Goal: Task Accomplishment & Management: Complete application form

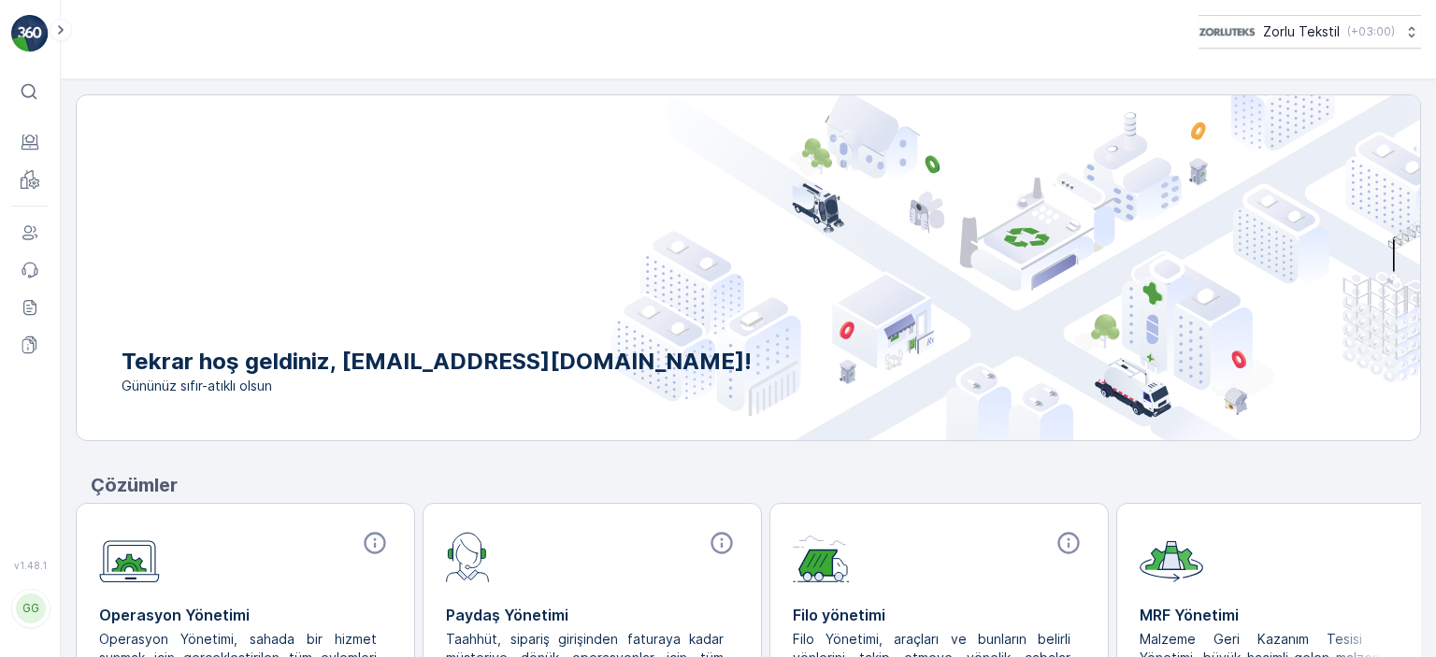
scroll to position [166, 0]
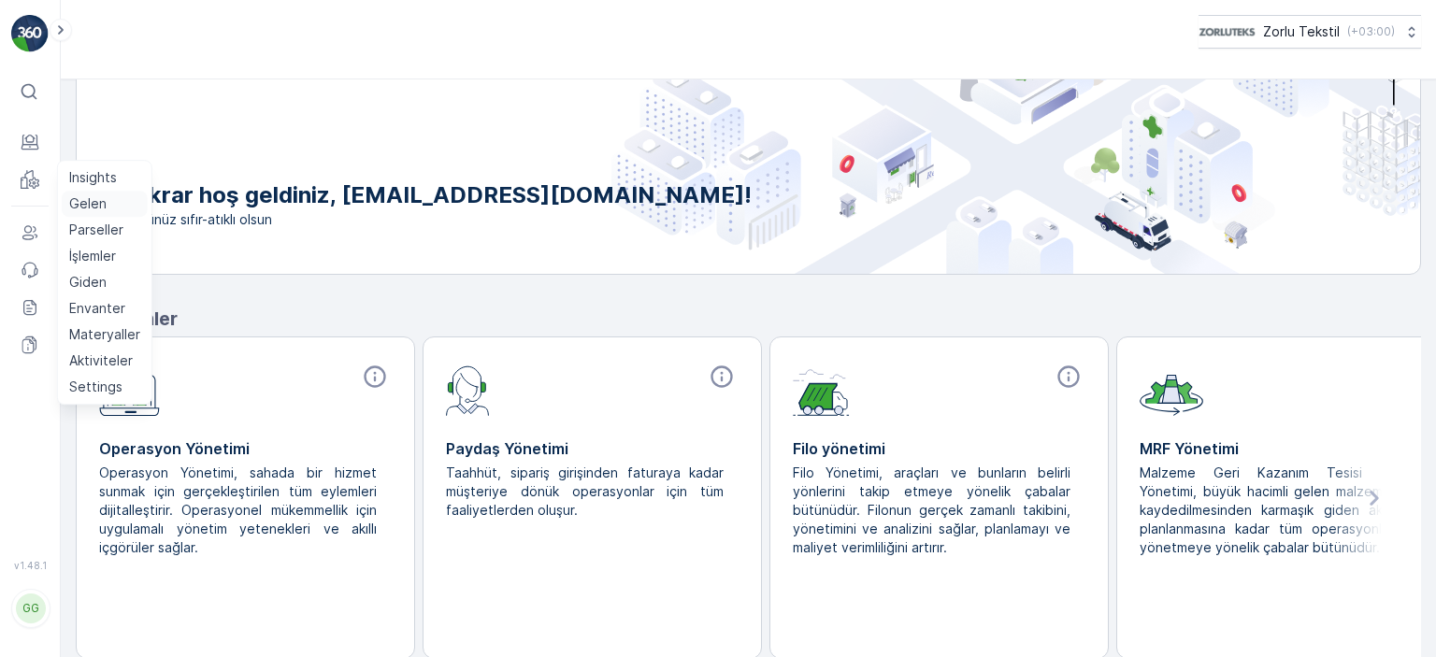
click at [72, 202] on p "Gelen" at bounding box center [87, 203] width 37 height 19
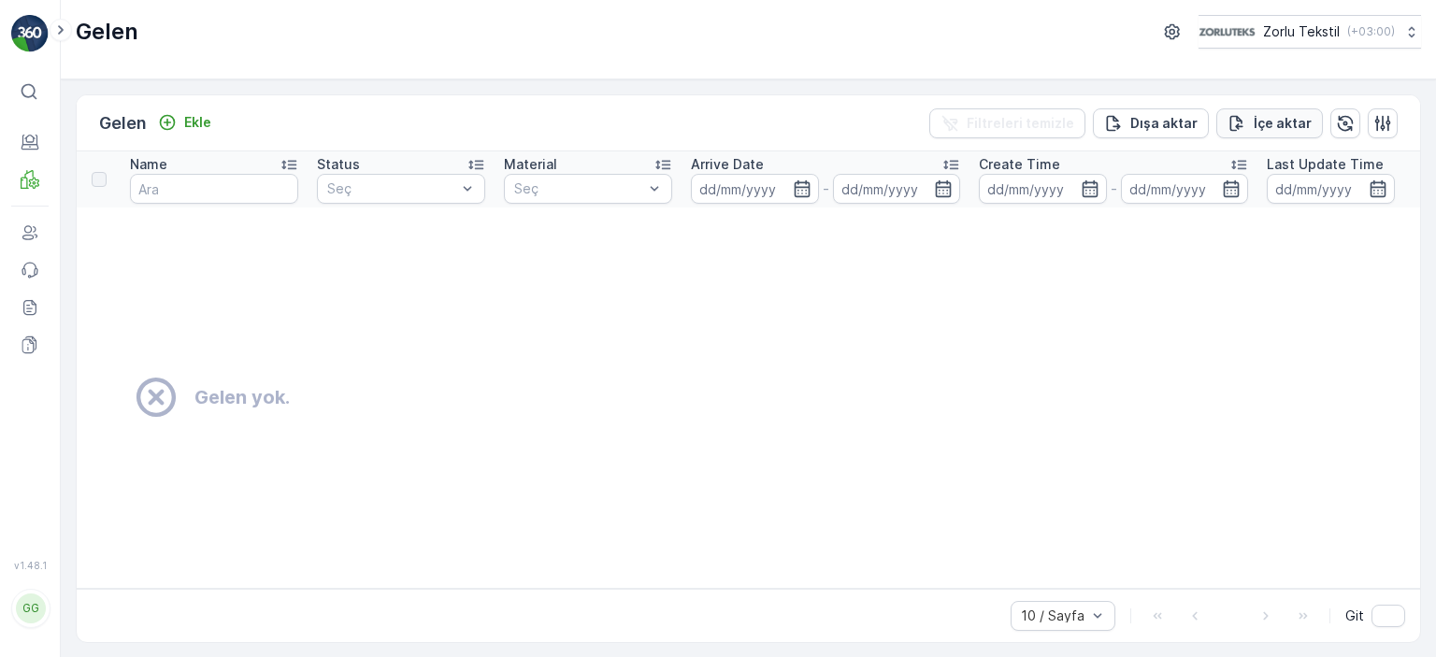
click at [1270, 125] on p "İçe aktar" at bounding box center [1283, 123] width 58 height 19
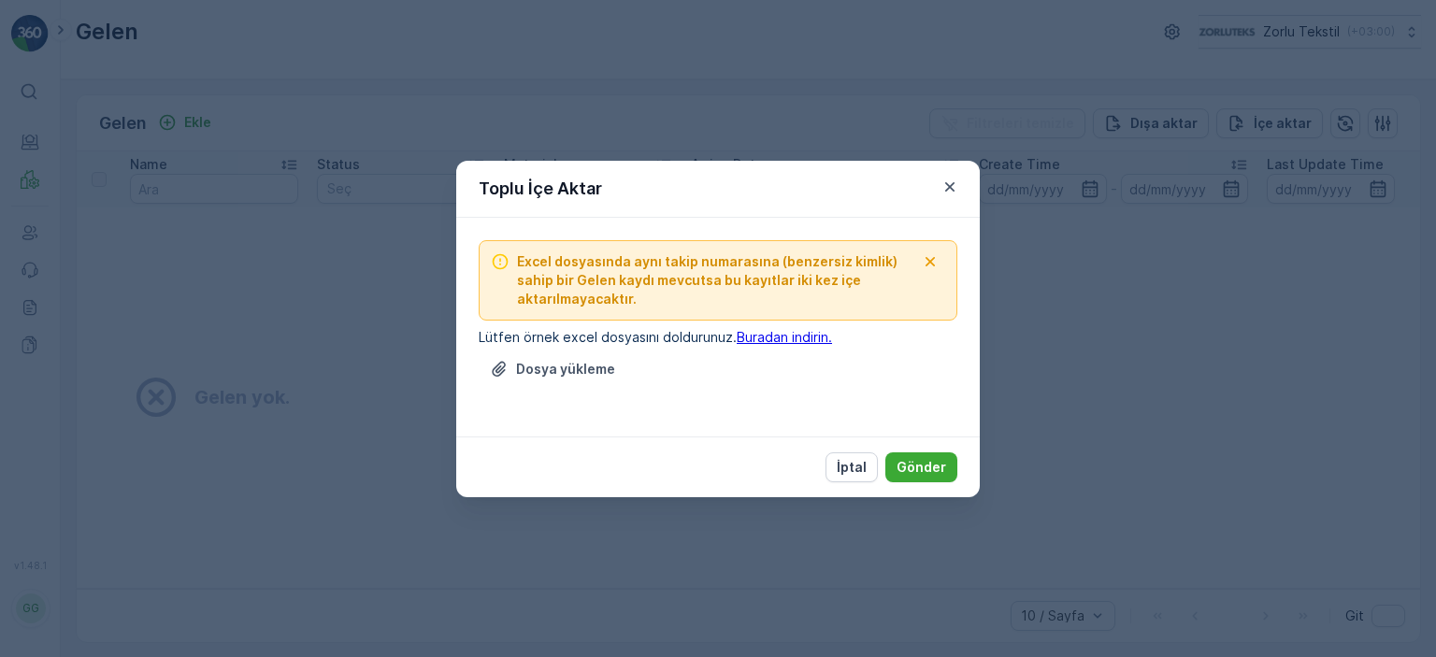
click at [785, 338] on link "Buradan indirin." at bounding box center [784, 337] width 95 height 16
click at [952, 185] on icon "button" at bounding box center [949, 185] width 9 height 9
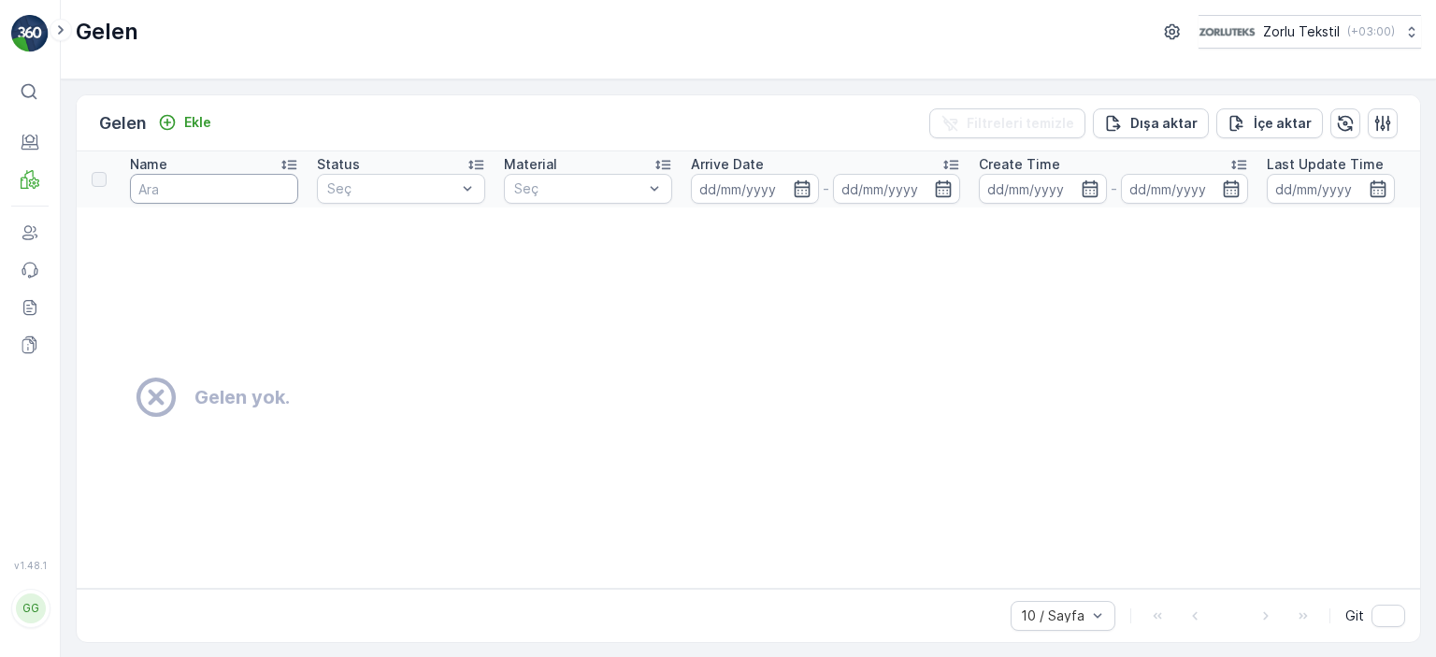
click at [239, 180] on input "text" at bounding box center [214, 189] width 168 height 30
type input "b"
click at [226, 192] on input "b" at bounding box center [214, 189] width 168 height 30
click at [291, 162] on icon at bounding box center [289, 164] width 19 height 19
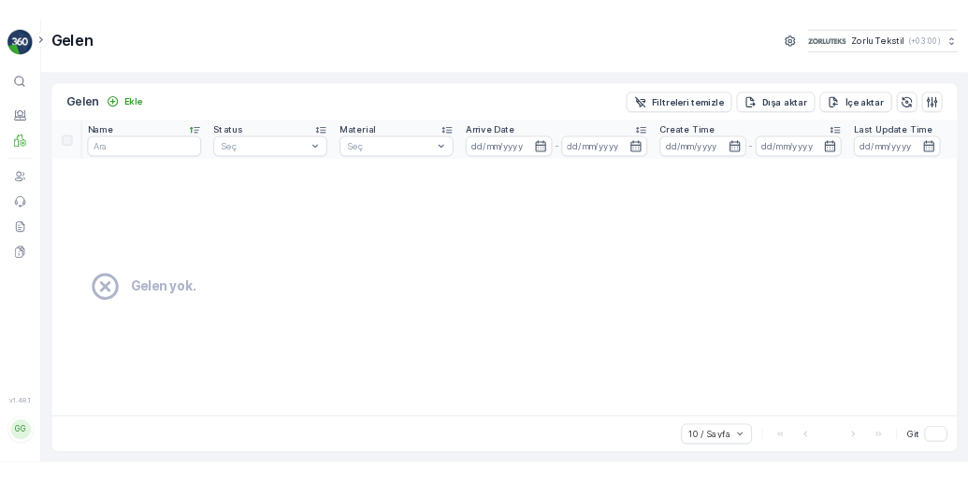
scroll to position [7, 0]
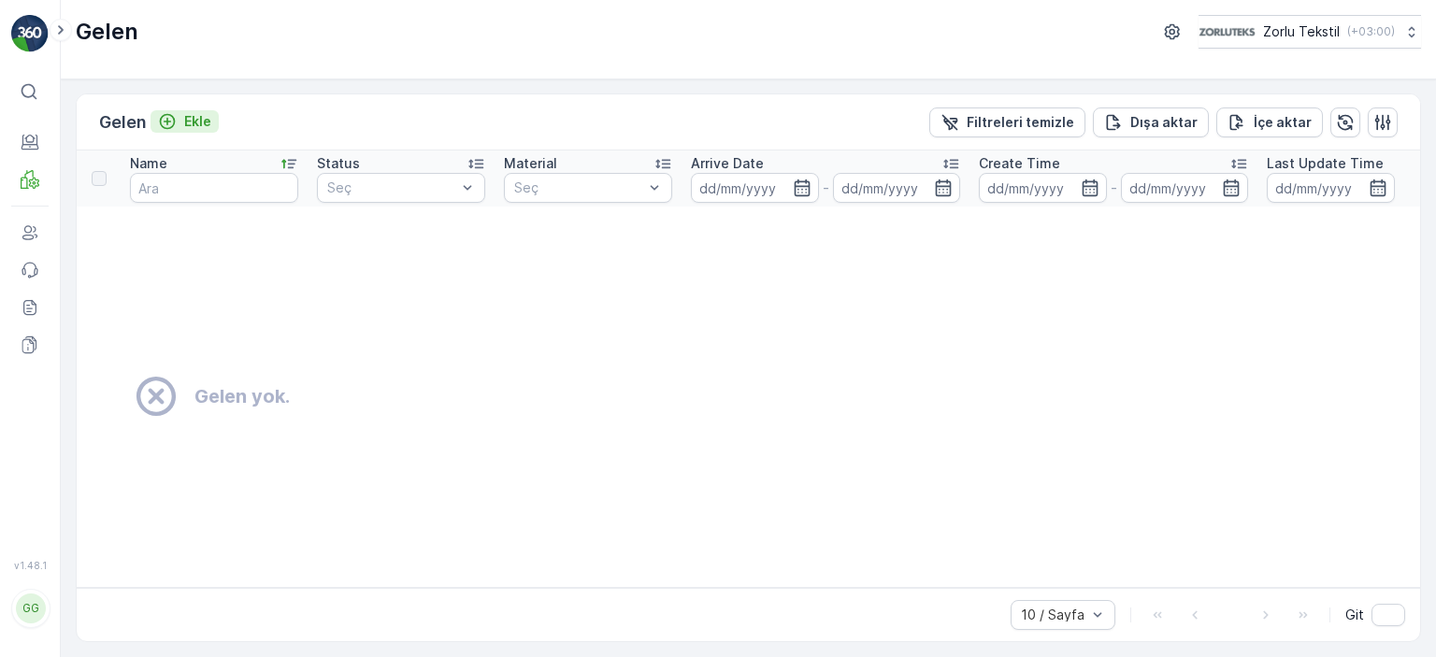
click at [168, 112] on icon "Ekle" at bounding box center [167, 121] width 19 height 19
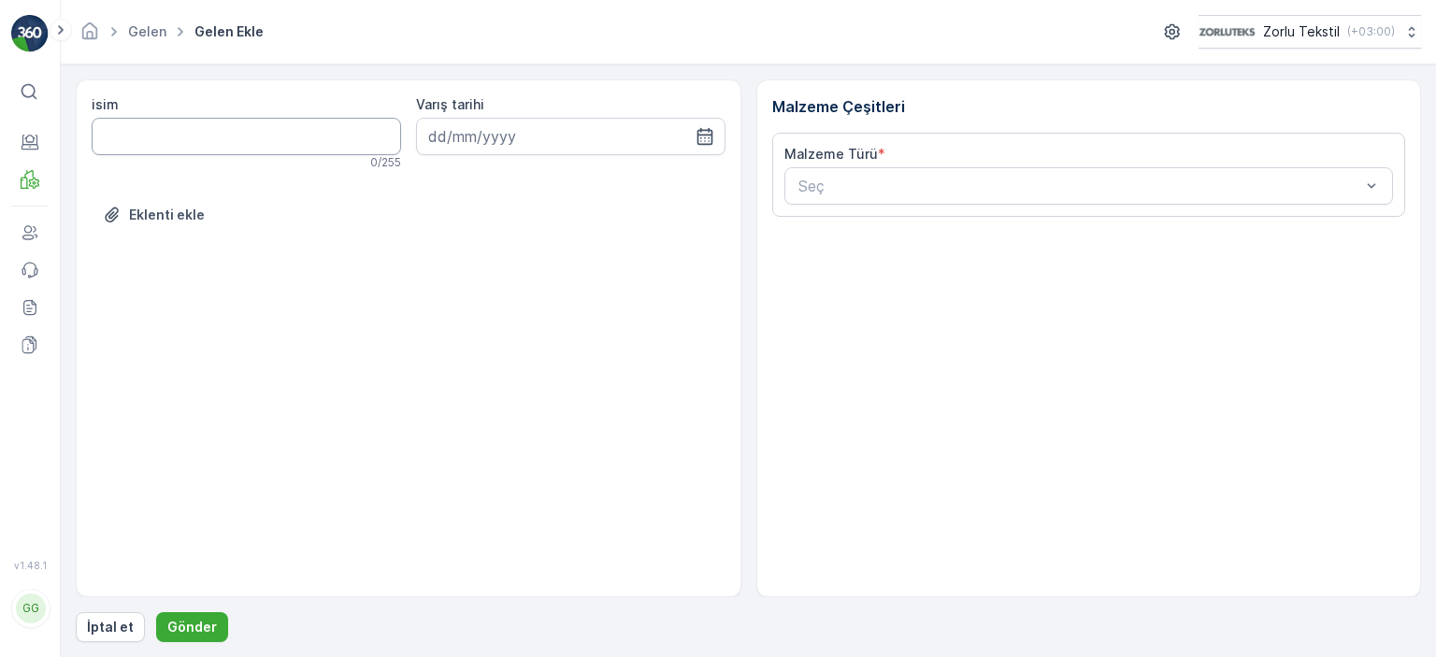
click at [223, 137] on input "isim" at bounding box center [246, 136] width 309 height 37
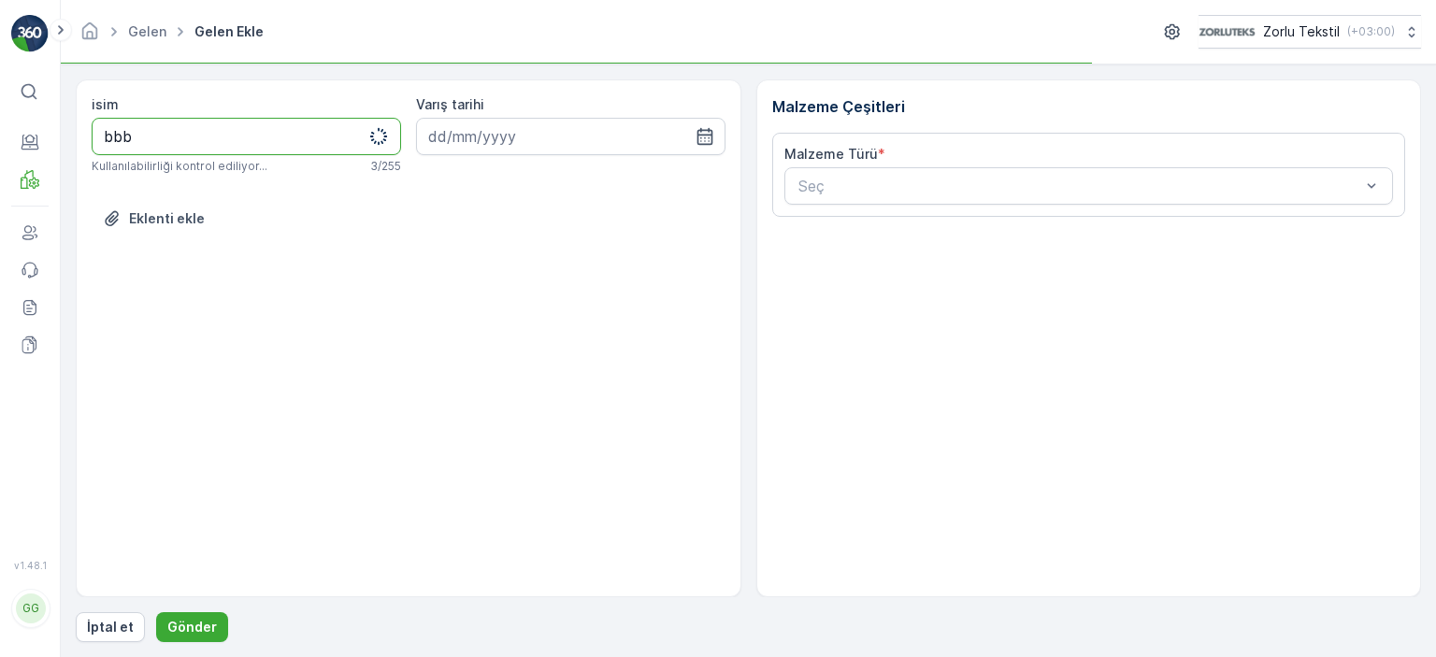
type input "bbb"
click at [901, 205] on div "Malzeme Türü * Seç" at bounding box center [1089, 175] width 634 height 84
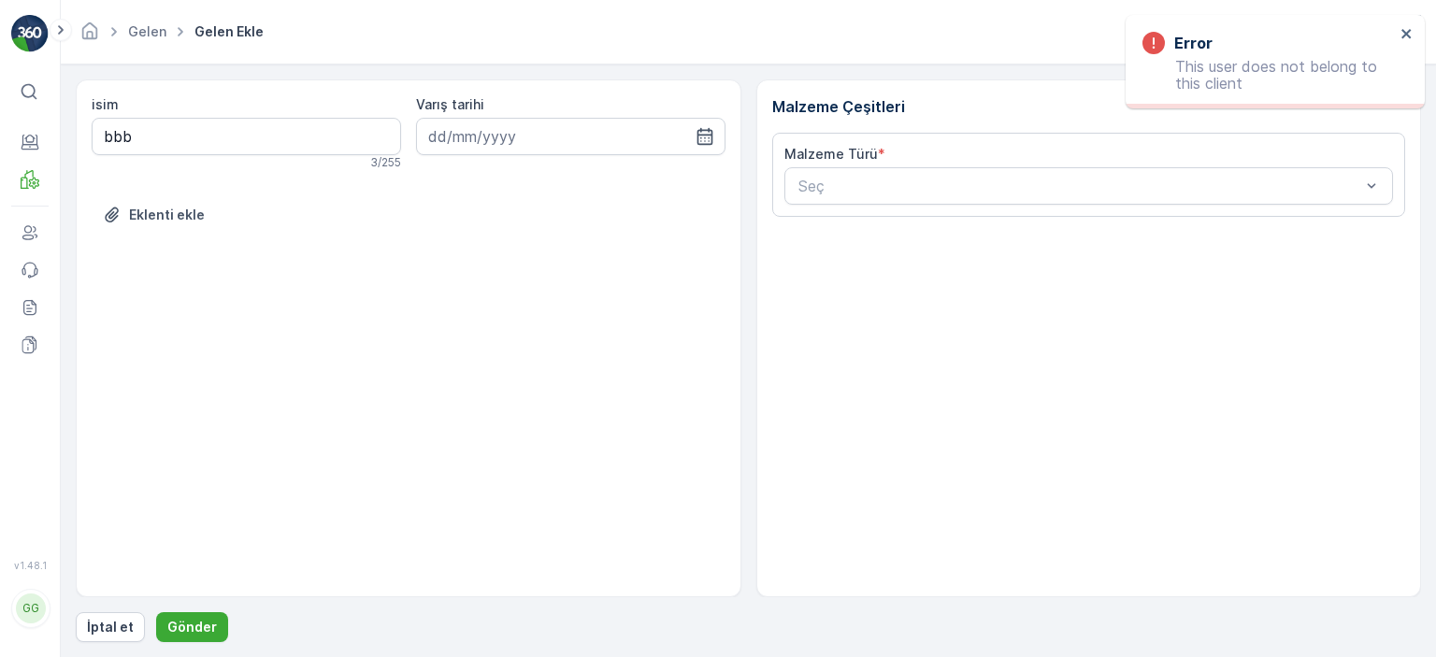
click at [213, 155] on div "3 / 255" at bounding box center [246, 162] width 309 height 15
drag, startPoint x: 161, startPoint y: 130, endPoint x: 75, endPoint y: 144, distance: 87.2
click at [75, 142] on form "isim bbb 3 / 255 Varış tarihi Eklenti ekle Malzeme Çeşitleri Malzeme Türü * Seç…" at bounding box center [748, 361] width 1375 height 593
drag, startPoint x: 944, startPoint y: 374, endPoint x: 905, endPoint y: 257, distance: 123.3
click at [944, 373] on div "Malzeme Çeşitleri Malzeme Türü * Seç" at bounding box center [1089, 338] width 666 height 518
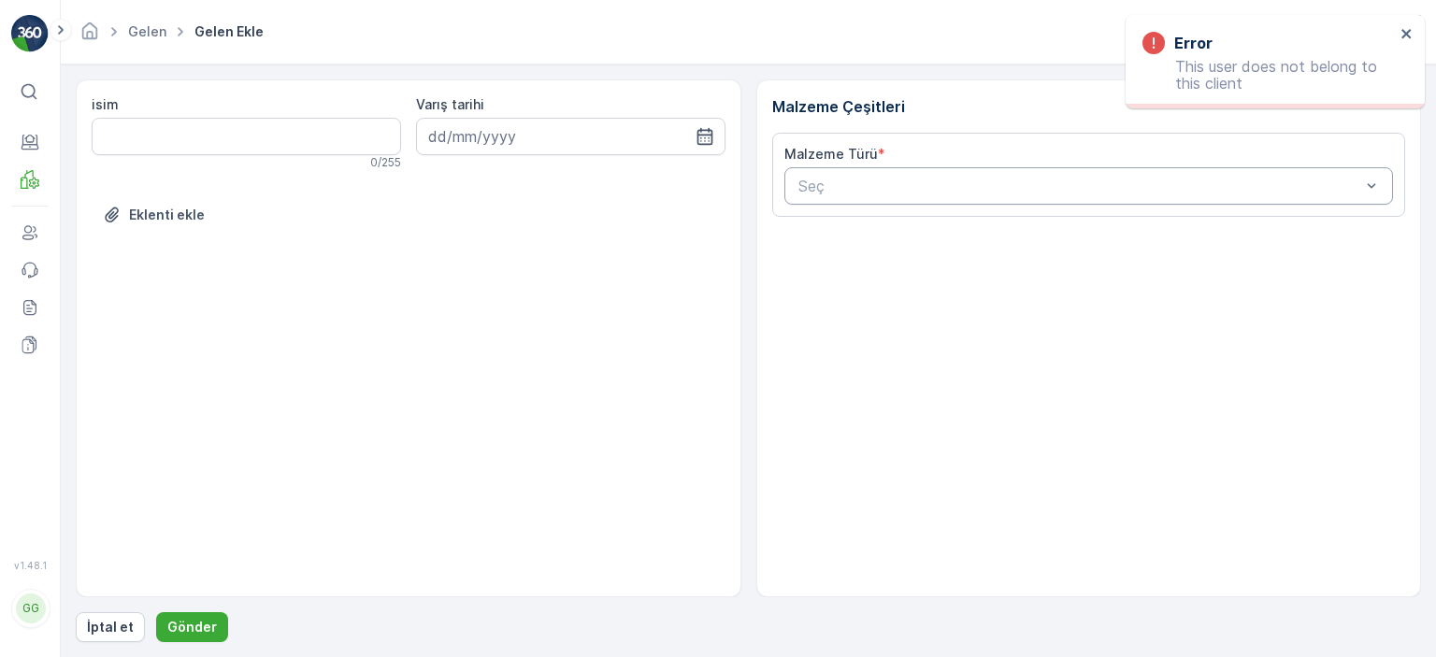
click at [880, 191] on div at bounding box center [1080, 186] width 567 height 17
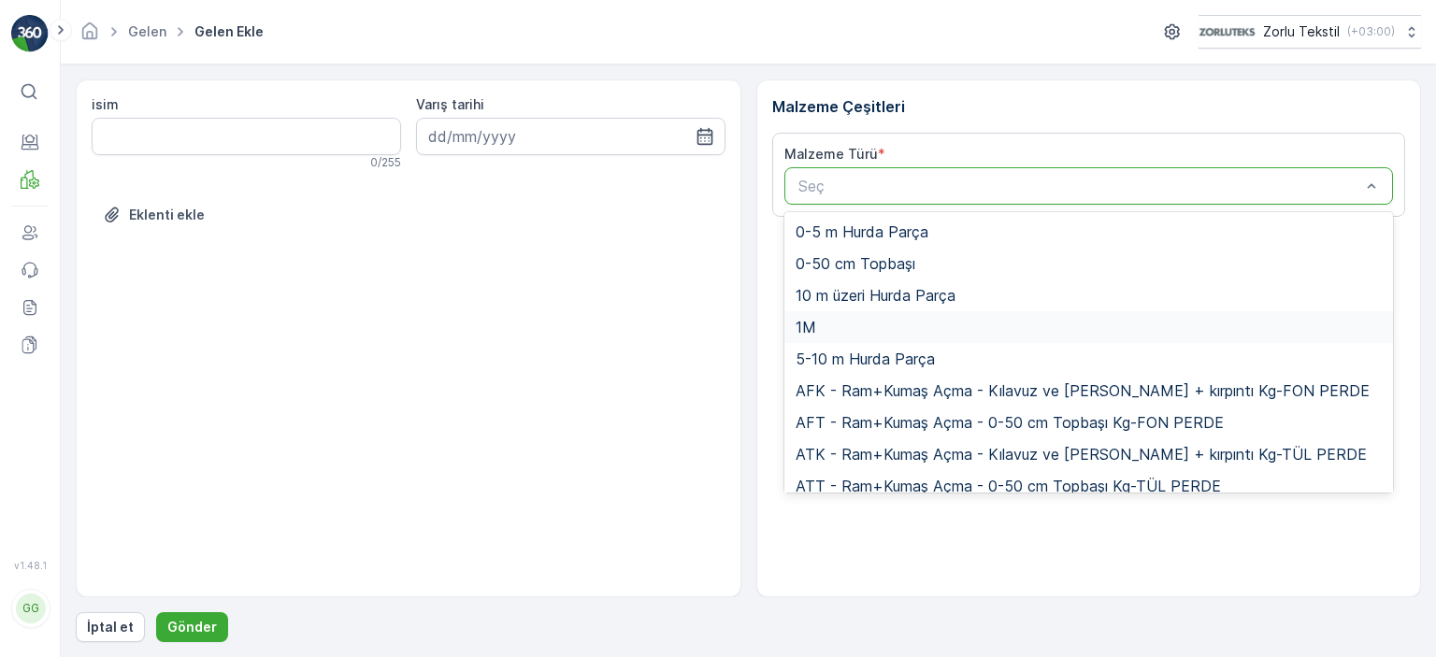
click at [832, 324] on div "1M" at bounding box center [1089, 327] width 587 height 17
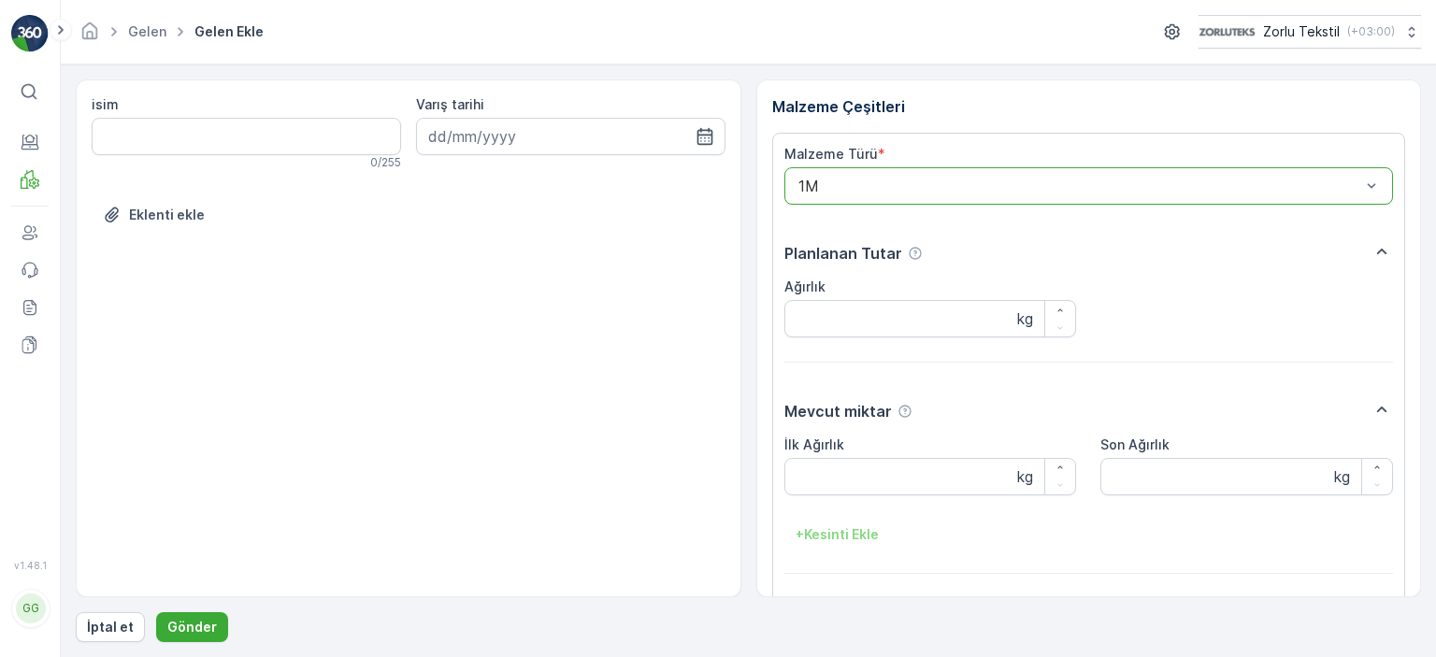
click at [637, 413] on div "isim 0 / 255 Varış tarihi Eklenti ekle" at bounding box center [409, 338] width 666 height 518
click at [291, 120] on input "isim" at bounding box center [246, 136] width 309 height 37
click at [123, 627] on p "İptal et" at bounding box center [110, 627] width 47 height 19
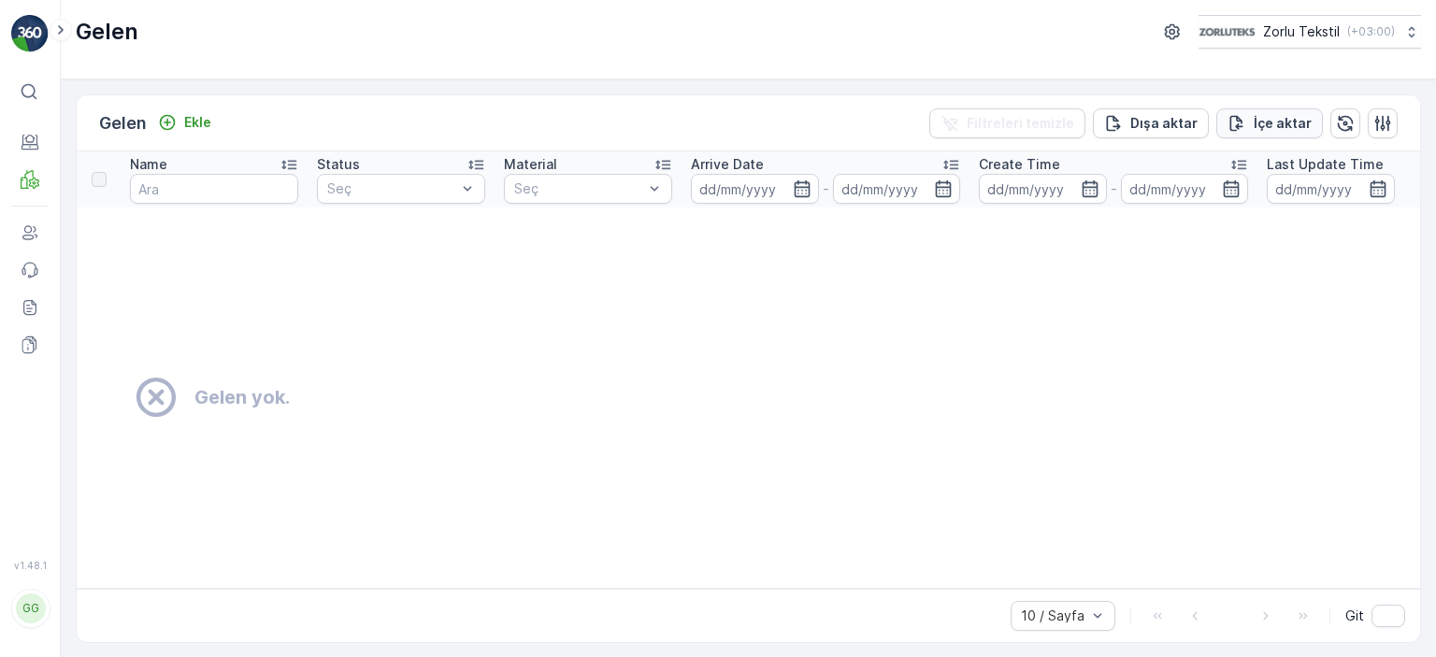
click at [1260, 118] on p "İçe aktar" at bounding box center [1283, 123] width 58 height 19
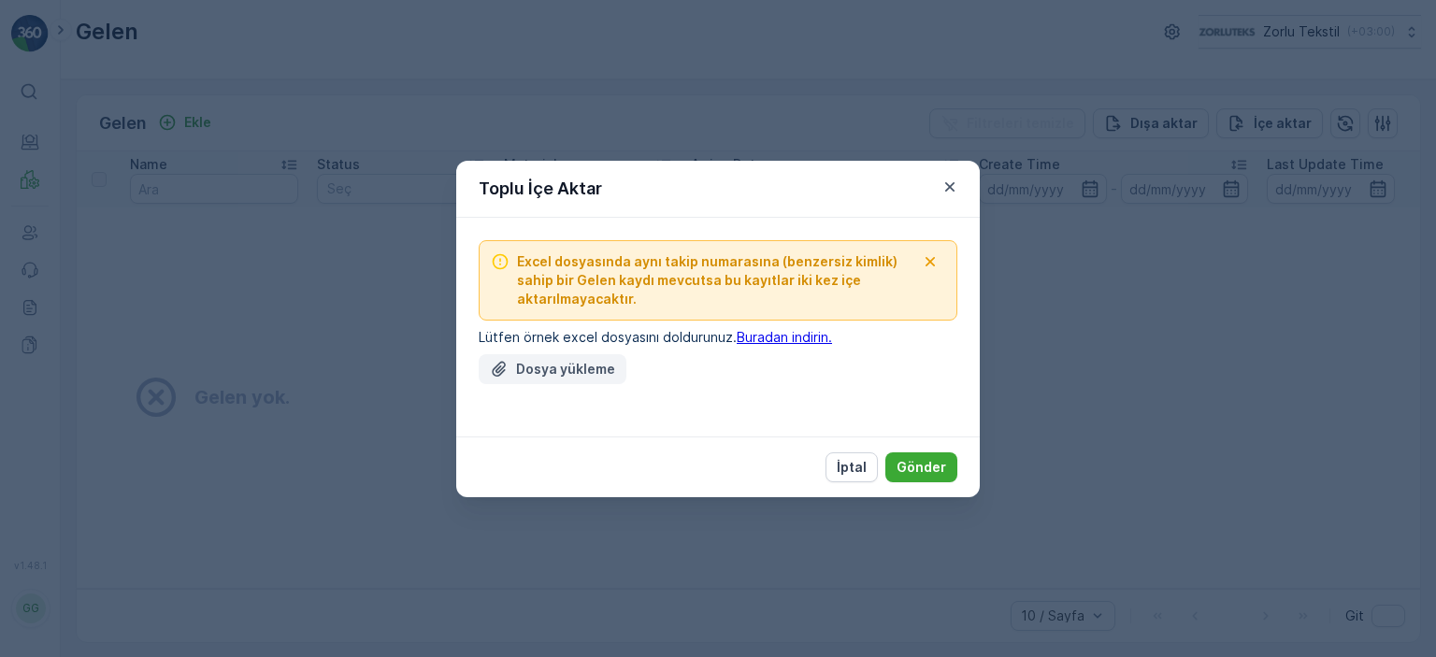
click at [569, 373] on p "Dosya yükleme" at bounding box center [565, 369] width 99 height 19
click at [559, 362] on p "Dosya yükleme" at bounding box center [565, 369] width 99 height 19
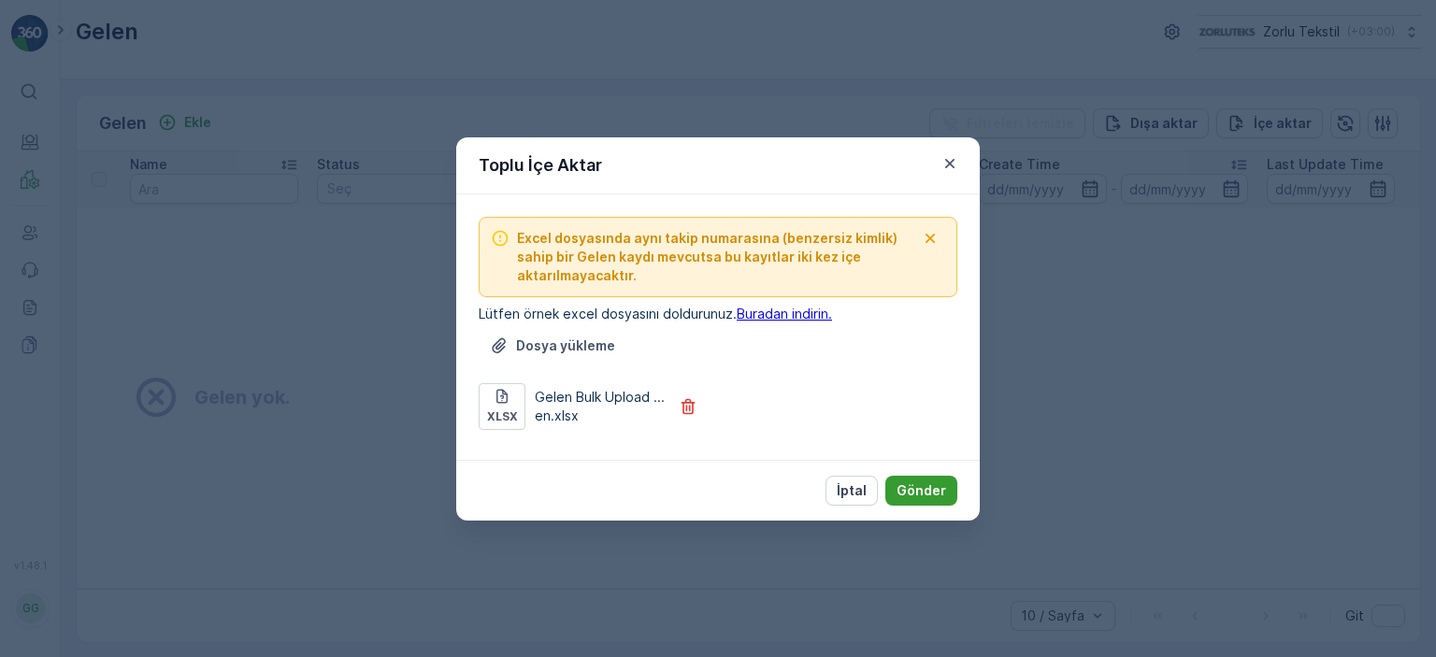
click at [928, 490] on p "Gönder" at bounding box center [922, 491] width 50 height 19
click at [864, 486] on p "İptal" at bounding box center [852, 491] width 30 height 19
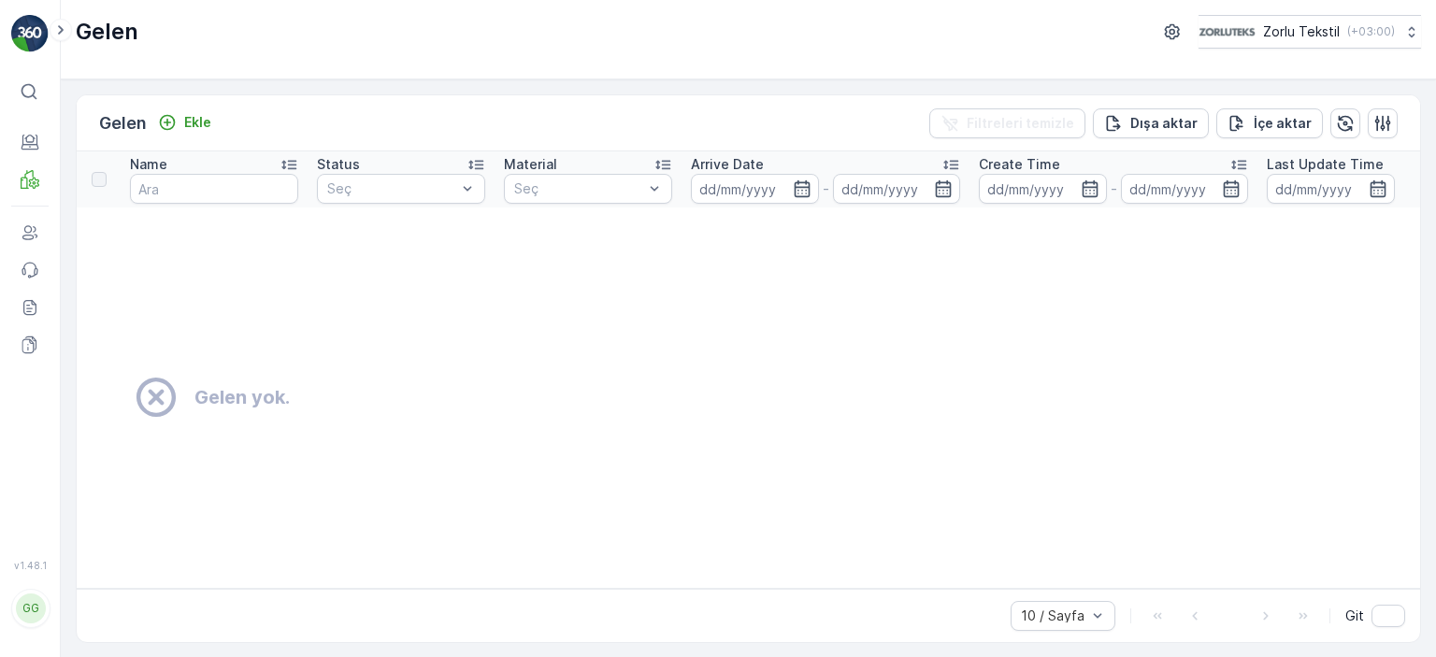
click at [770, 440] on td "Gelen yok." at bounding box center [905, 398] width 1656 height 381
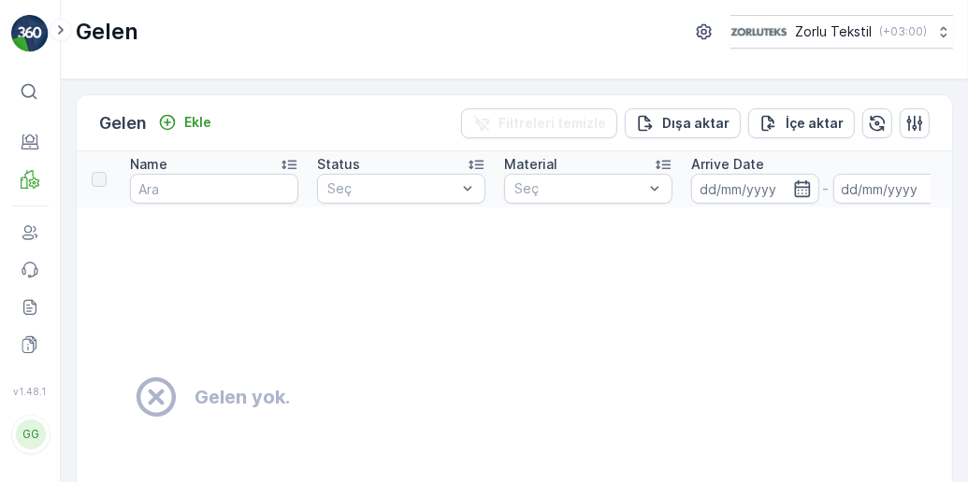
drag, startPoint x: 507, startPoint y: 329, endPoint x: 497, endPoint y: 332, distance: 9.8
click at [507, 330] on td "Gelen yok." at bounding box center [905, 398] width 1656 height 381
click at [801, 122] on p "İçe aktar" at bounding box center [814, 123] width 58 height 19
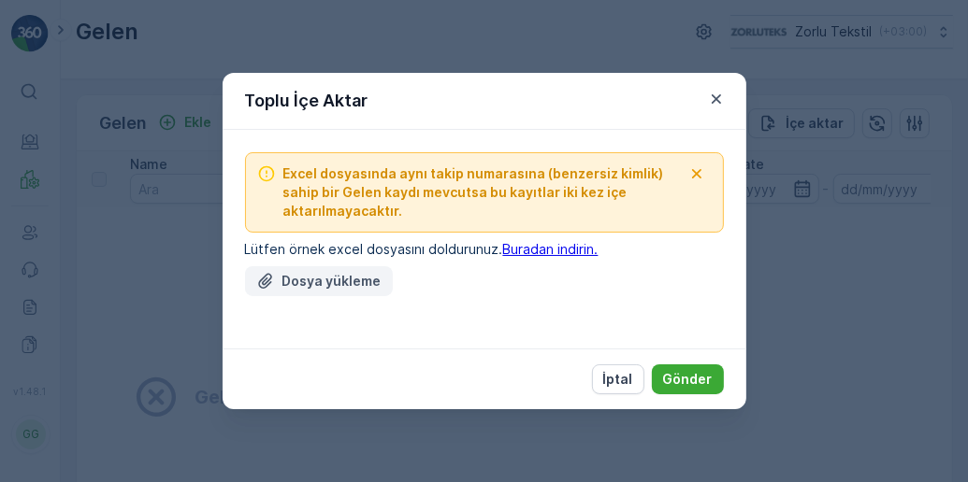
click at [310, 277] on p "Dosya yükleme" at bounding box center [331, 281] width 99 height 19
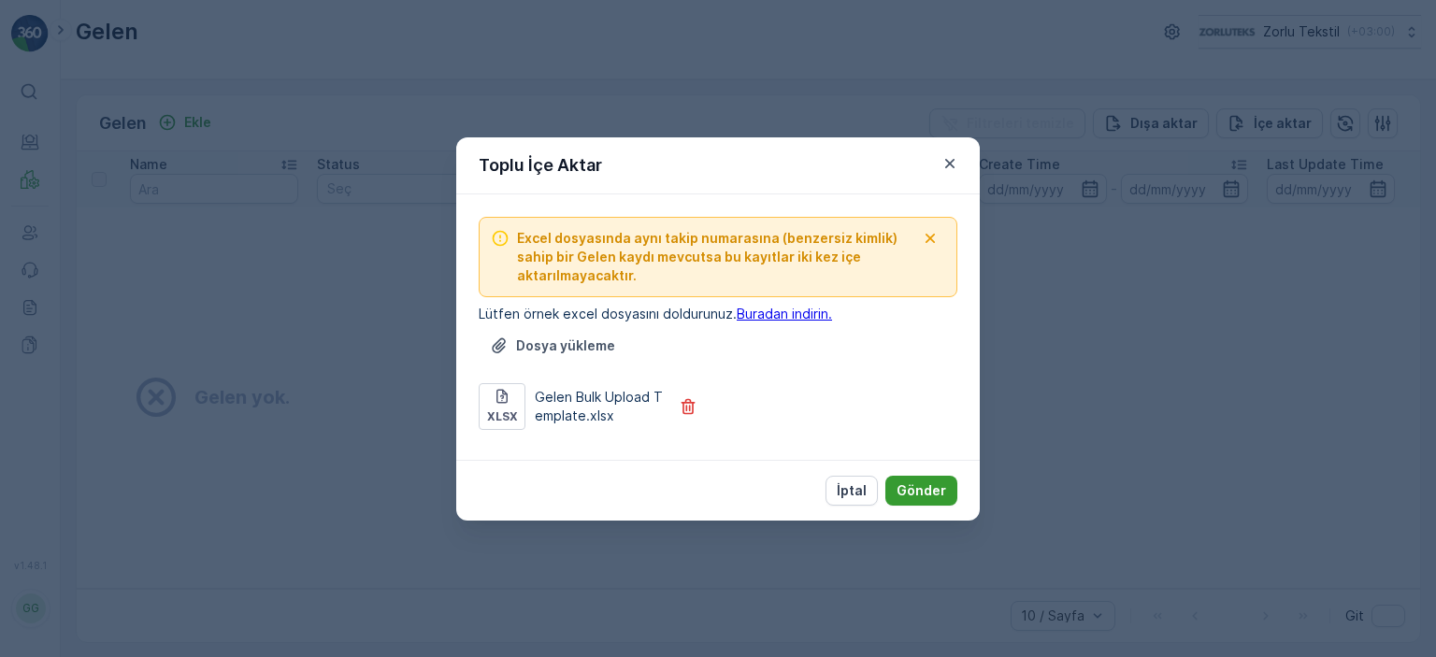
click at [932, 490] on p "Gönder" at bounding box center [922, 491] width 50 height 19
drag, startPoint x: 848, startPoint y: 486, endPoint x: 842, endPoint y: 497, distance: 12.2
click at [848, 487] on p "İptal" at bounding box center [852, 491] width 30 height 19
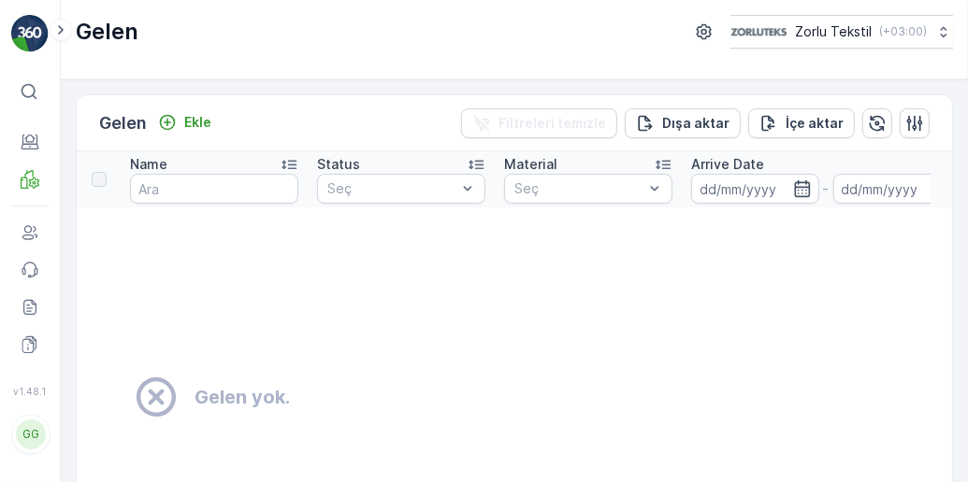
click at [231, 279] on td "Gelen yok." at bounding box center [523, 398] width 893 height 381
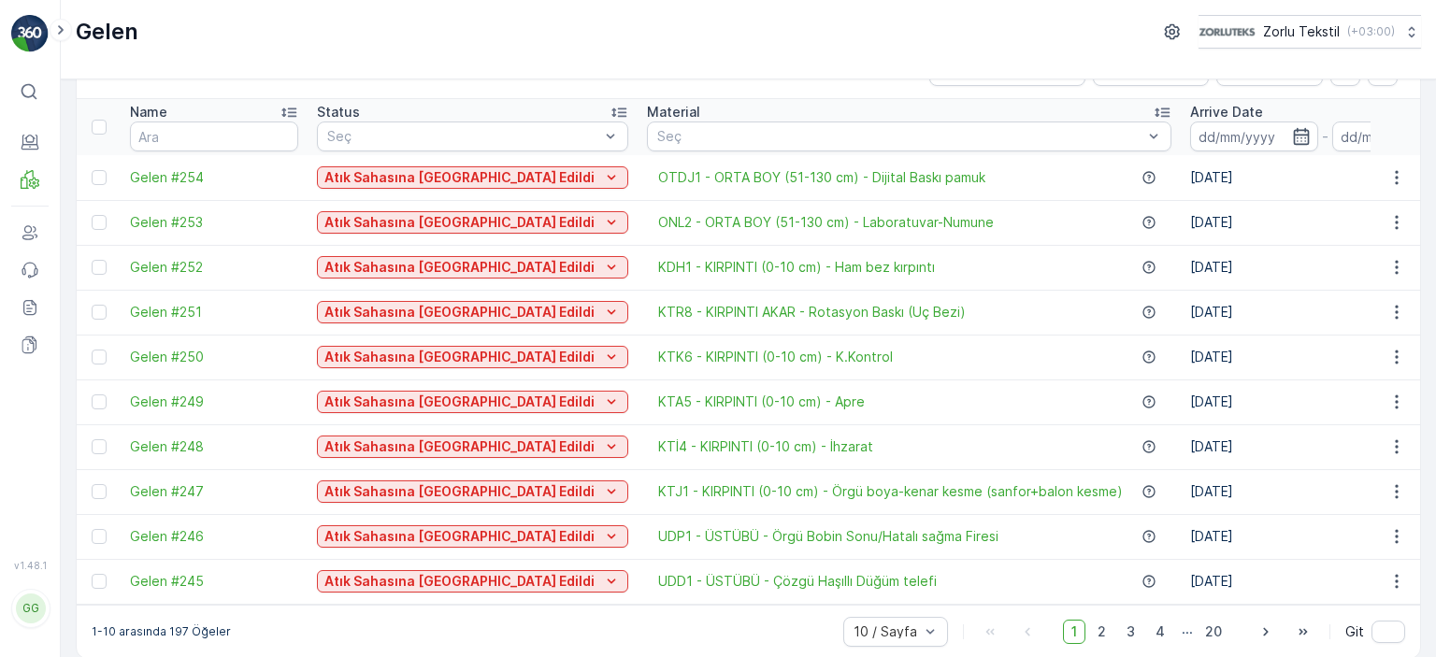
scroll to position [76, 0]
